Goal: Navigation & Orientation: Understand site structure

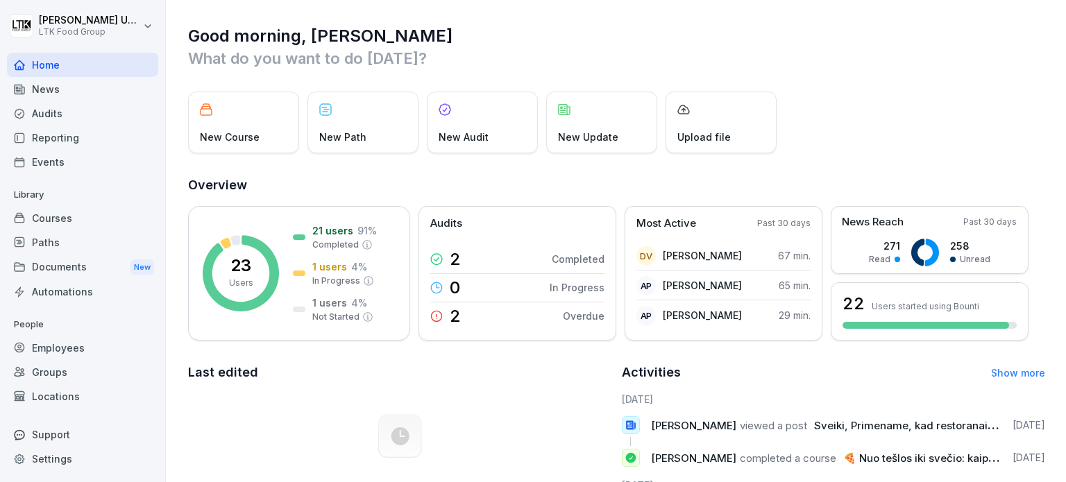
click at [62, 341] on div "Employees" at bounding box center [82, 348] width 151 height 24
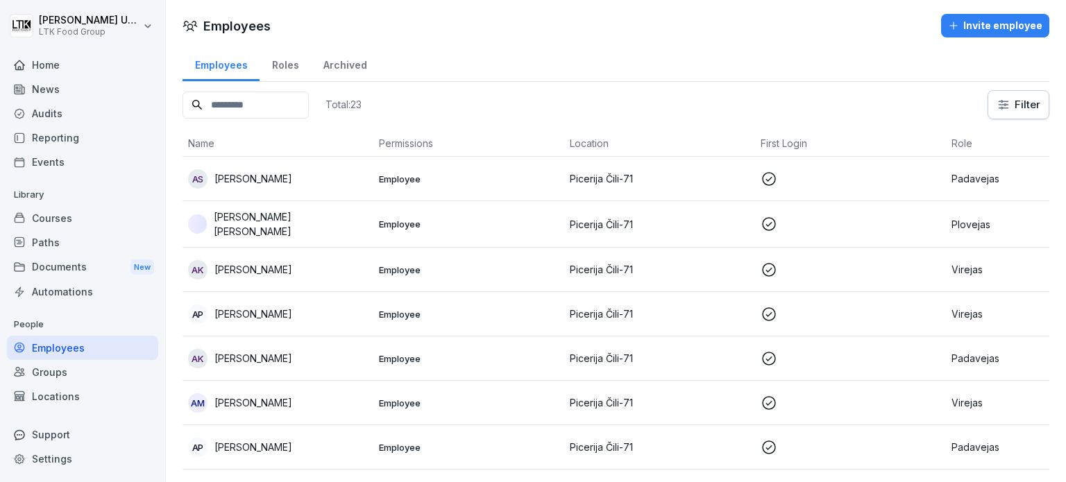
click at [42, 155] on div "Events" at bounding box center [82, 162] width 151 height 24
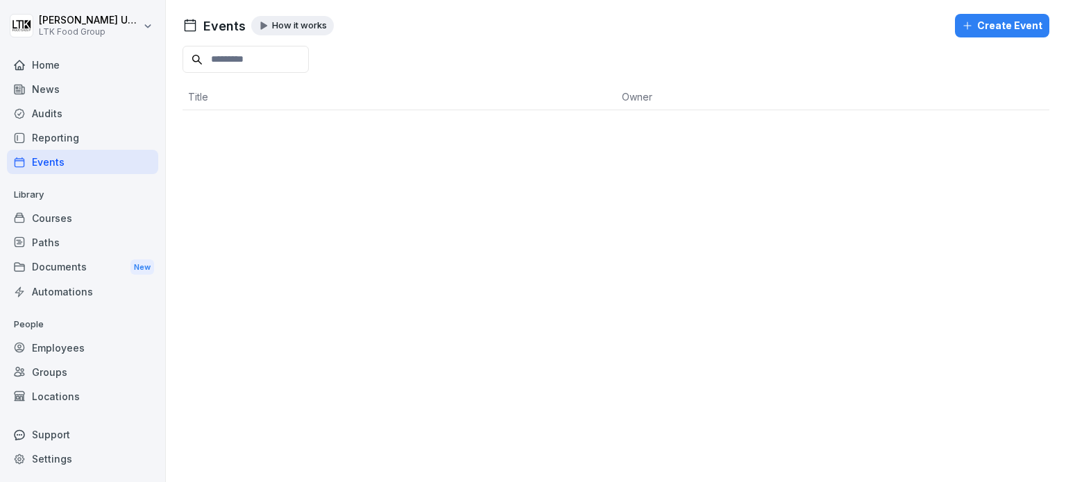
click at [48, 138] on div "Reporting" at bounding box center [82, 138] width 151 height 24
